Goal: Information Seeking & Learning: Learn about a topic

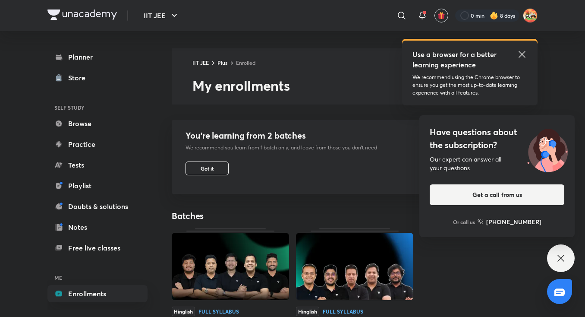
click at [214, 282] on img at bounding box center [230, 265] width 117 height 67
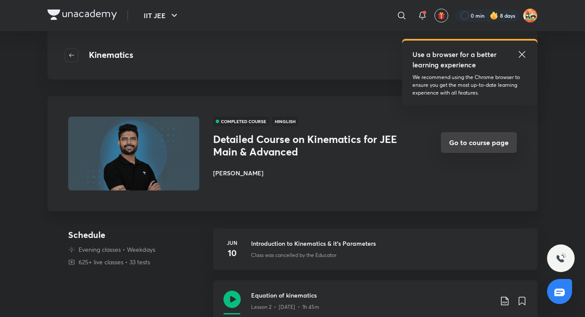
click at [471, 144] on button "Go to course page" at bounding box center [479, 142] width 76 height 21
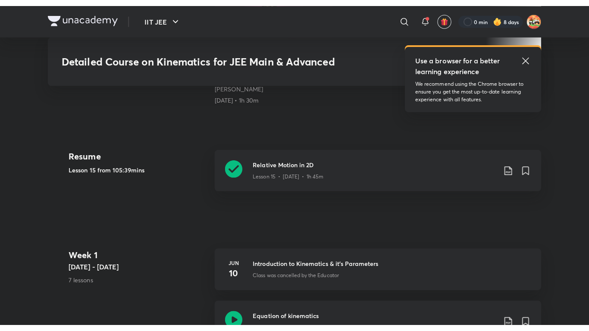
scroll to position [373, 0]
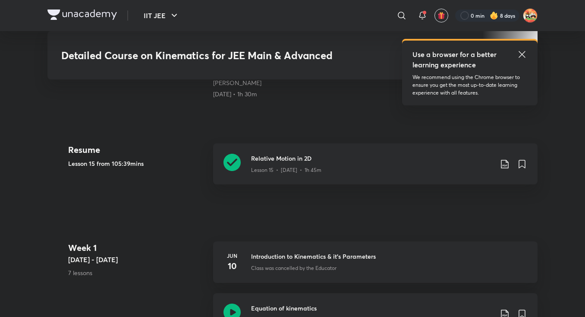
click at [471, 144] on div "Relative Motion in 2D Lesson 15 • Jun 24 • 1h 45m" at bounding box center [375, 163] width 324 height 41
